Goal: Task Accomplishment & Management: Manage account settings

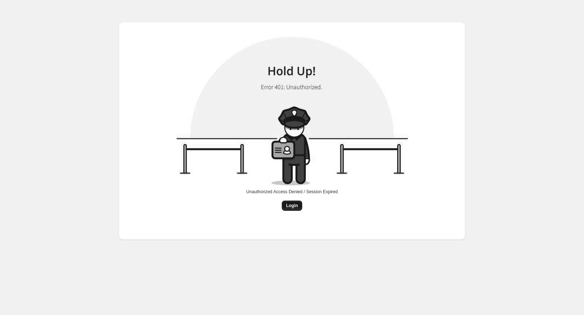
click at [290, 205] on span "Login" at bounding box center [292, 206] width 12 height 6
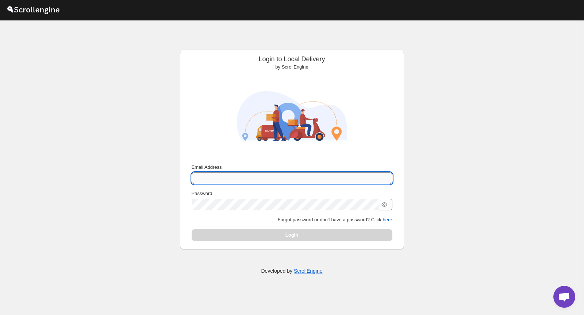
click at [222, 181] on input "Email Address" at bounding box center [291, 179] width 201 height 12
click at [209, 178] on input "Email Address" at bounding box center [291, 179] width 201 height 12
type input "[EMAIL_ADDRESS][DOMAIN_NAME]"
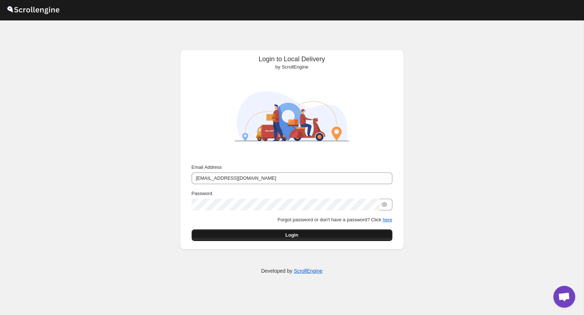
click at [275, 236] on button "Login" at bounding box center [291, 235] width 201 height 12
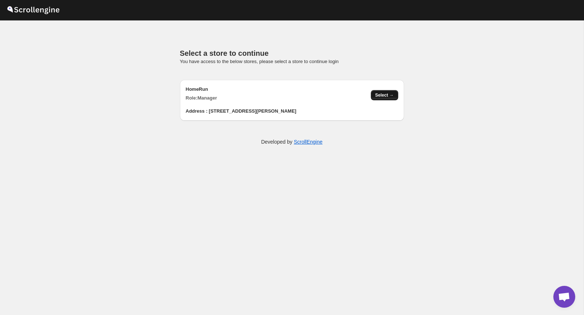
click at [380, 92] on span "Select →" at bounding box center [384, 95] width 19 height 6
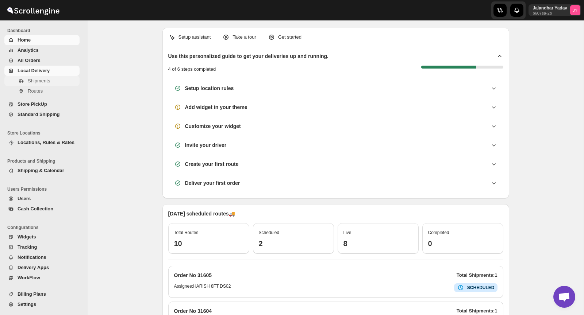
click at [34, 79] on span "Shipments" at bounding box center [39, 80] width 22 height 5
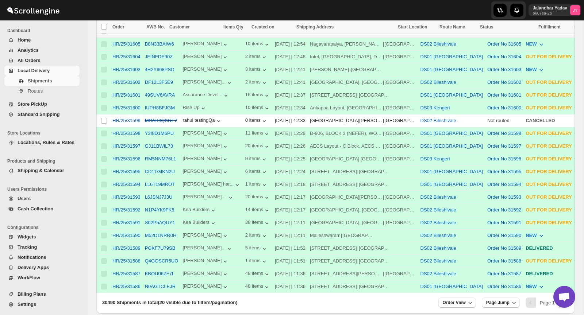
scroll to position [209, 0]
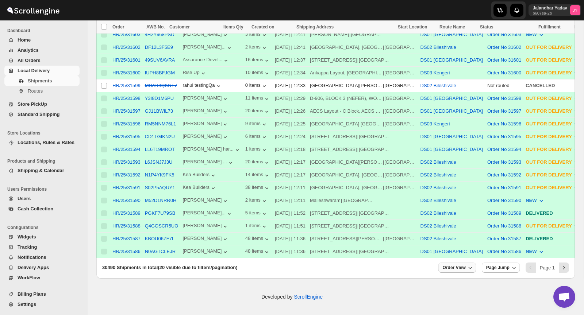
click at [463, 272] on button "Order View" at bounding box center [457, 268] width 38 height 10
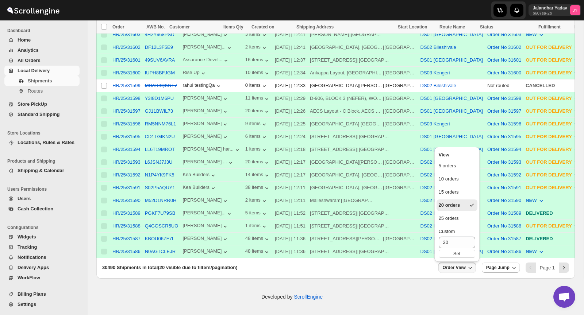
click at [463, 272] on button "Order View" at bounding box center [457, 268] width 38 height 10
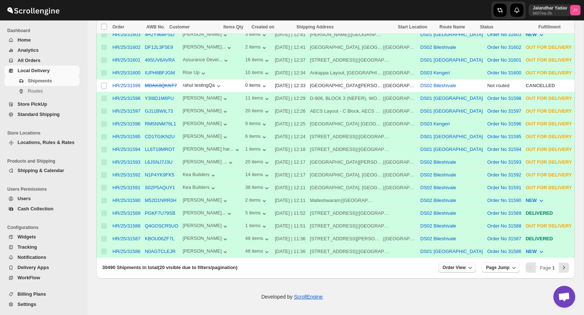
click at [463, 272] on button "Order View" at bounding box center [457, 268] width 38 height 10
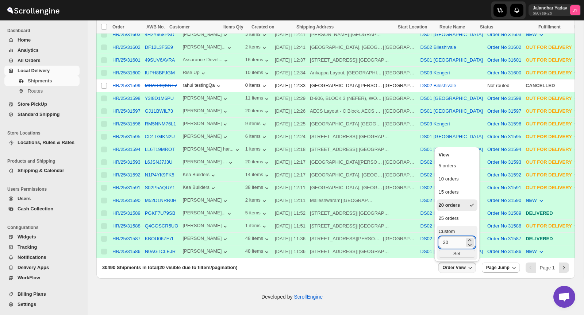
click at [457, 237] on input "20" at bounding box center [451, 243] width 26 height 12
click at [454, 237] on input "20" at bounding box center [451, 243] width 26 height 12
type input "50"
click at [458, 253] on div "Set" at bounding box center [456, 254] width 36 height 8
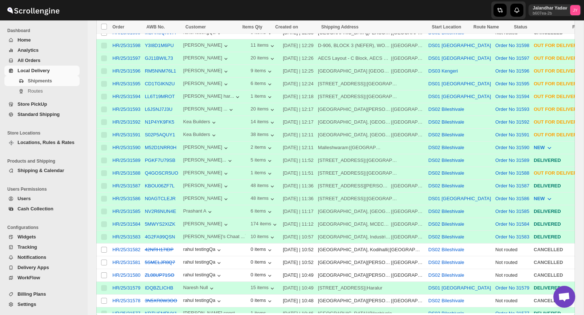
scroll to position [262, 0]
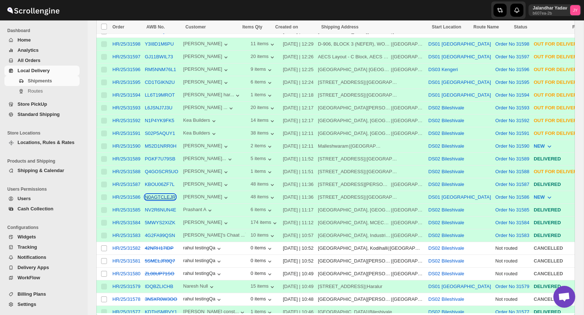
click at [160, 195] on button "N0AGTCLEJR" at bounding box center [160, 196] width 31 height 5
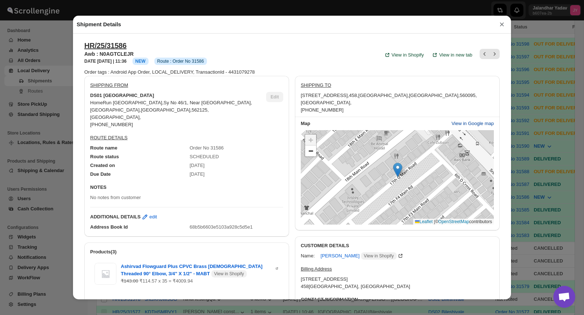
click at [466, 123] on span "View in Google map" at bounding box center [472, 123] width 42 height 7
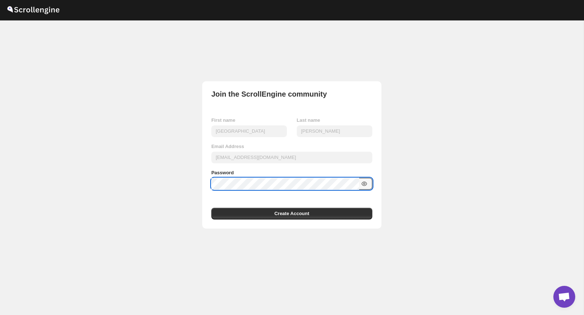
click at [362, 181] on icon "button" at bounding box center [363, 183] width 7 height 7
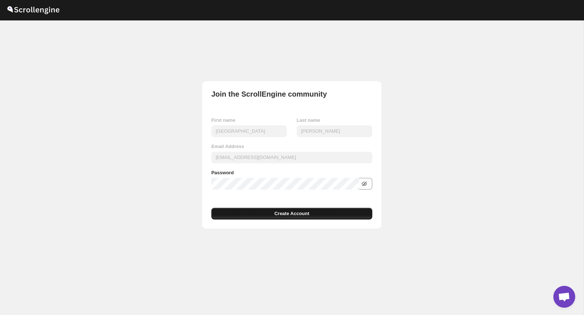
click at [286, 216] on span "Create Account" at bounding box center [291, 213] width 35 height 7
